Goal: Task Accomplishment & Management: Use online tool/utility

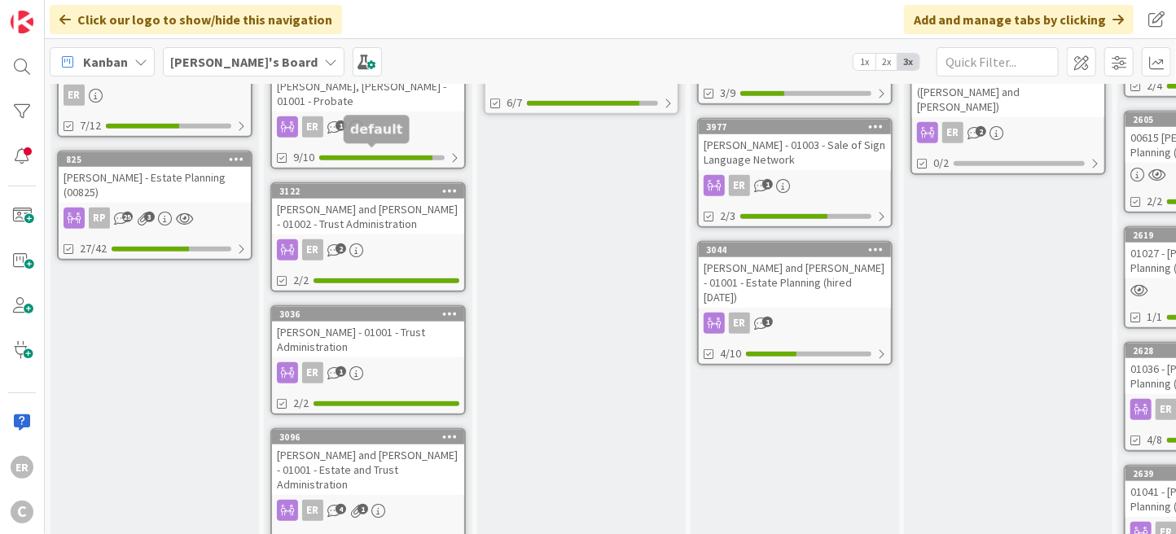
scroll to position [733, 0]
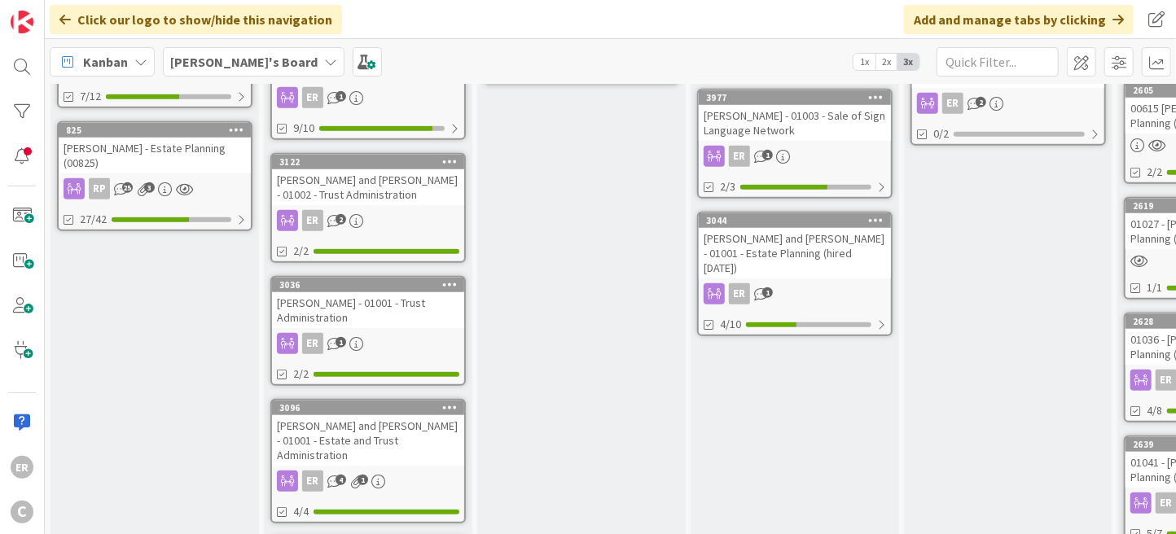
click at [400, 416] on div "[PERSON_NAME] and [PERSON_NAME] - 01001 - Estate and Trust Administration" at bounding box center [368, 441] width 192 height 51
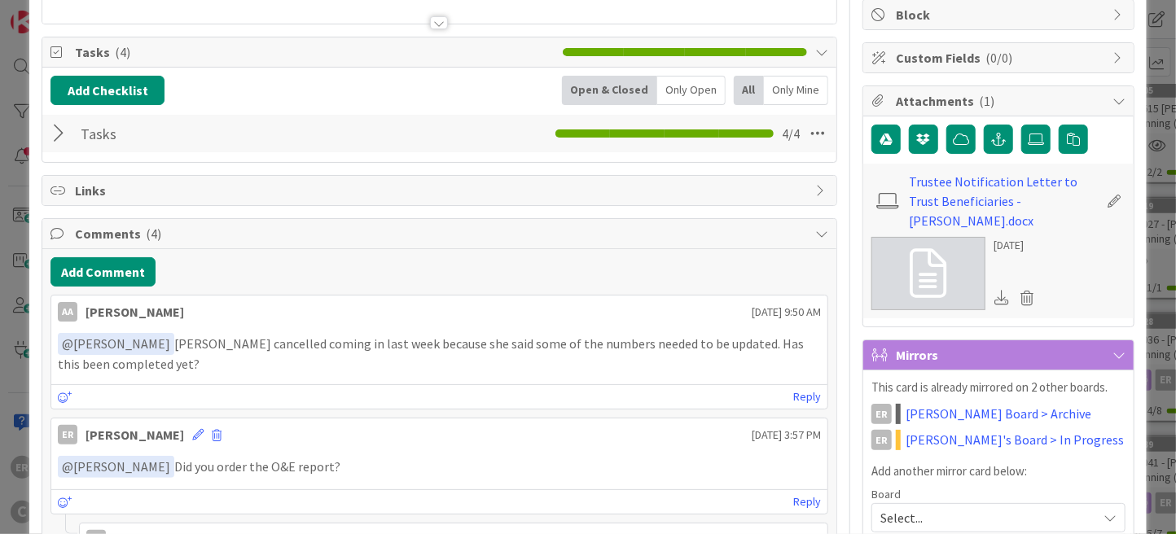
scroll to position [244, 0]
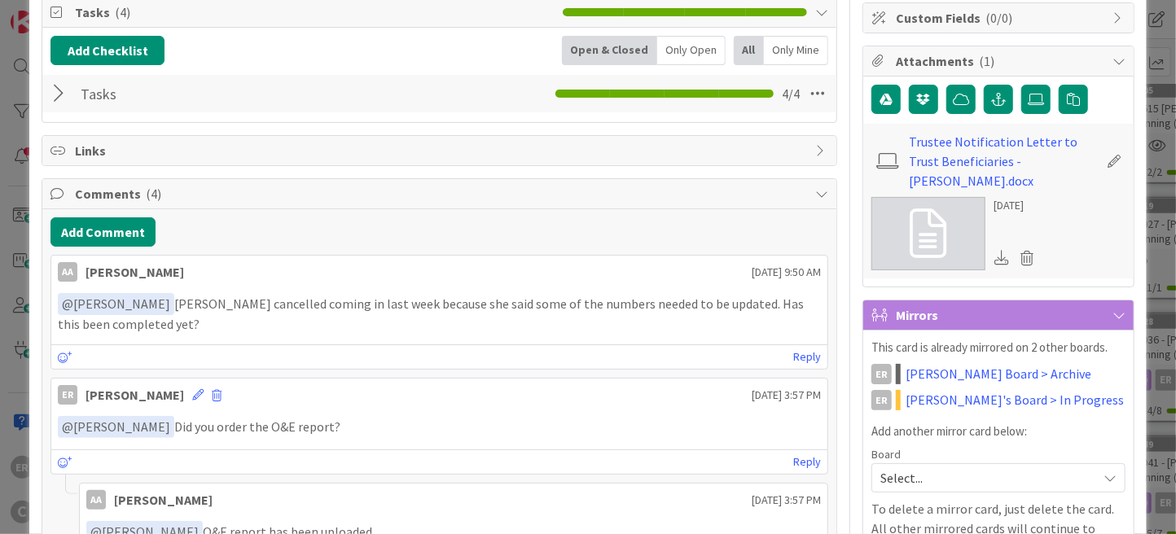
click at [926, 467] on span "Select..." at bounding box center [985, 478] width 209 height 23
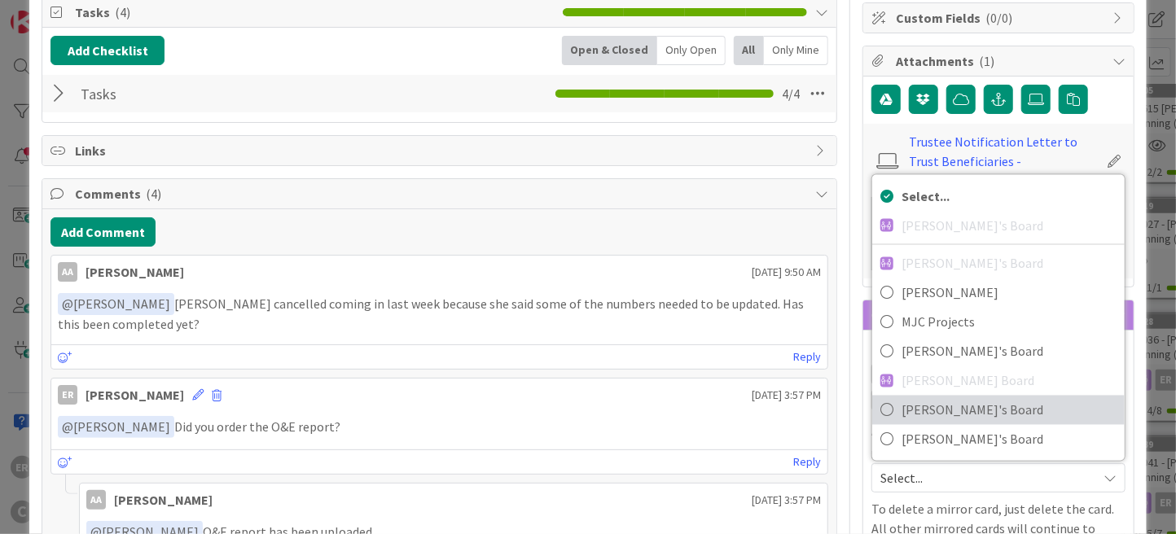
click at [917, 398] on span "[PERSON_NAME]'s Board" at bounding box center [1009, 410] width 215 height 24
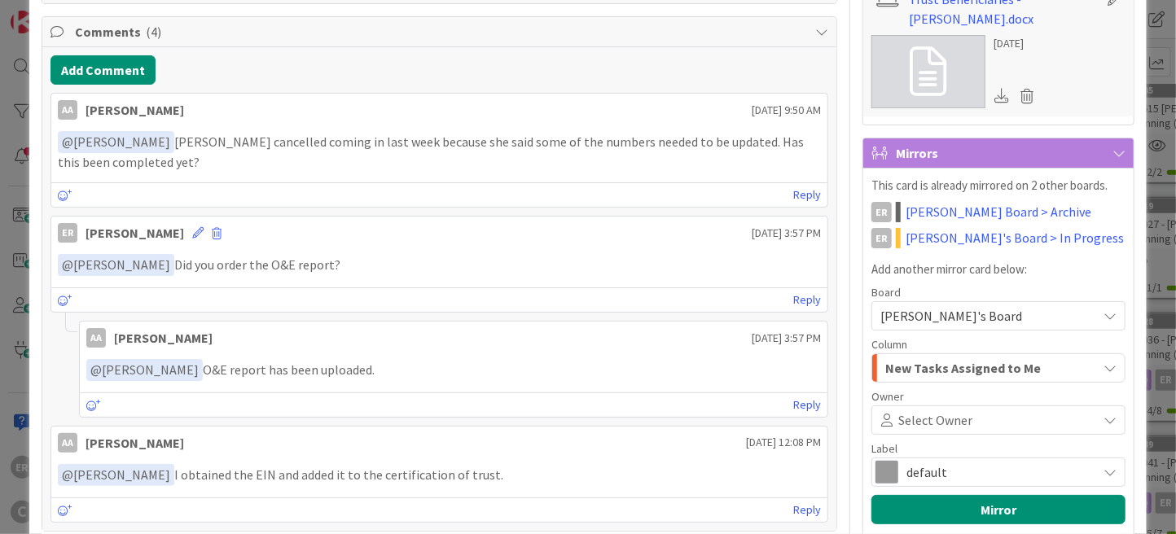
scroll to position [489, 0]
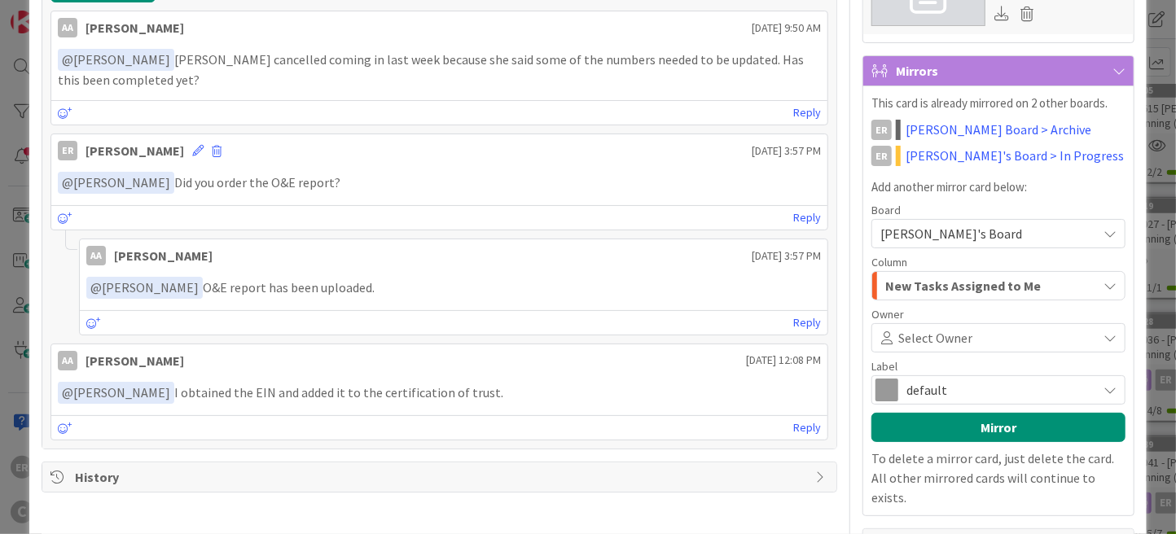
click at [944, 328] on span "Select Owner" at bounding box center [936, 338] width 74 height 20
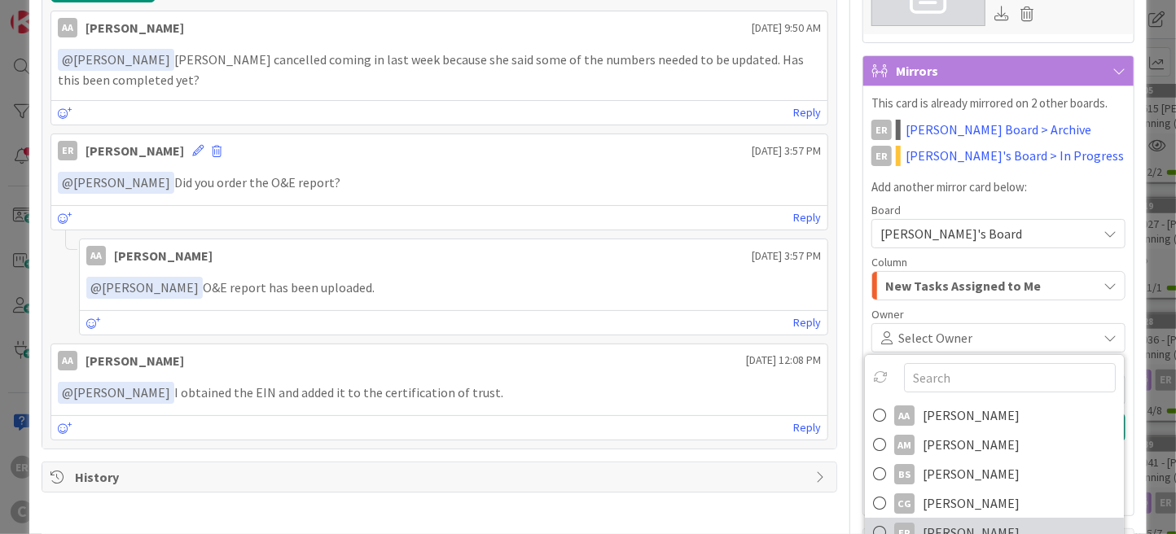
click at [948, 521] on span "[PERSON_NAME]" at bounding box center [971, 533] width 97 height 24
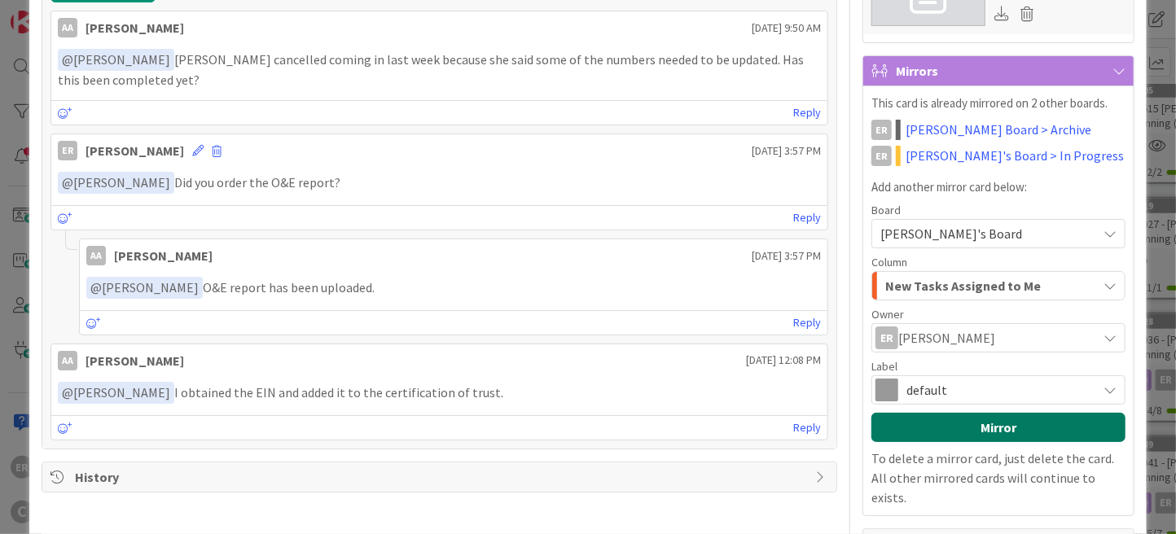
click at [970, 413] on button "Mirror" at bounding box center [999, 427] width 254 height 29
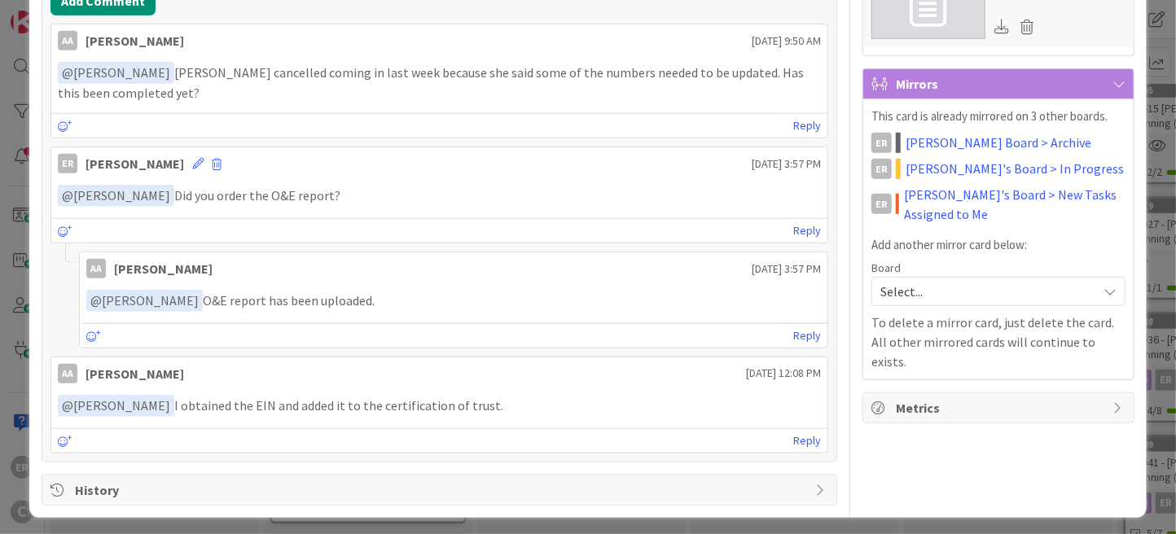
scroll to position [0, 0]
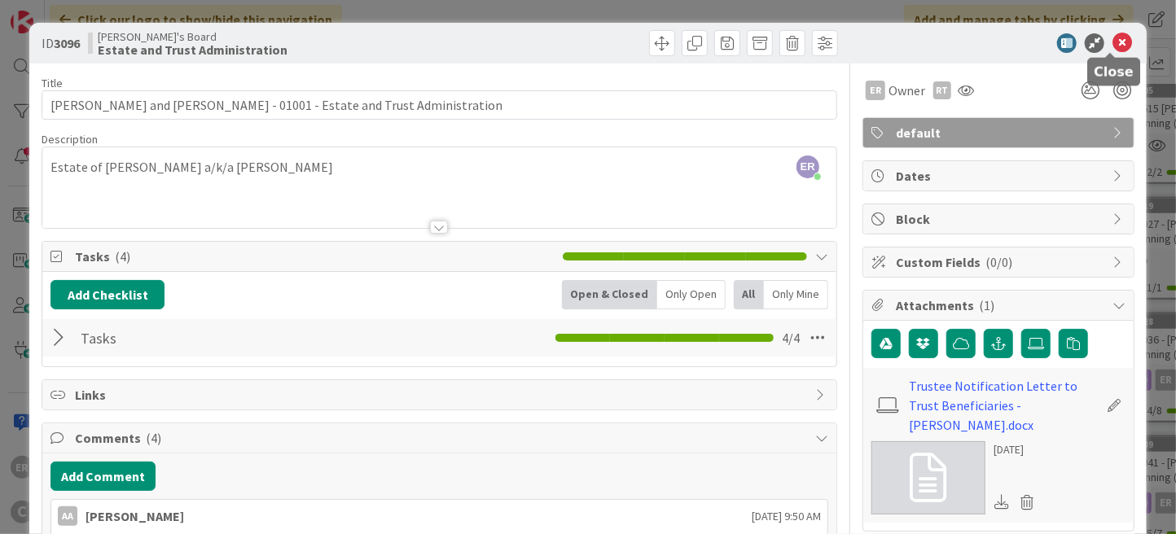
click at [1113, 44] on icon at bounding box center [1123, 43] width 20 height 20
